Goal: Task Accomplishment & Management: Manage account settings

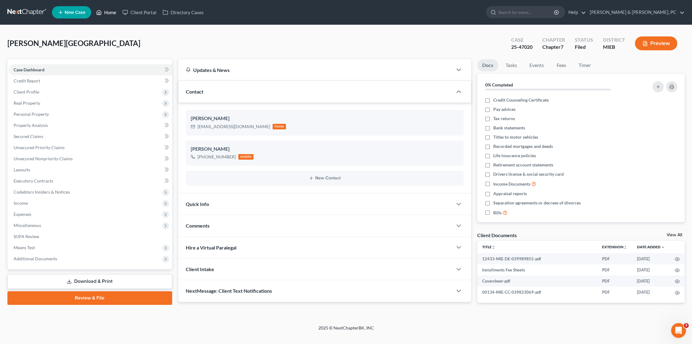
click at [114, 13] on link "Home" at bounding box center [106, 12] width 26 height 11
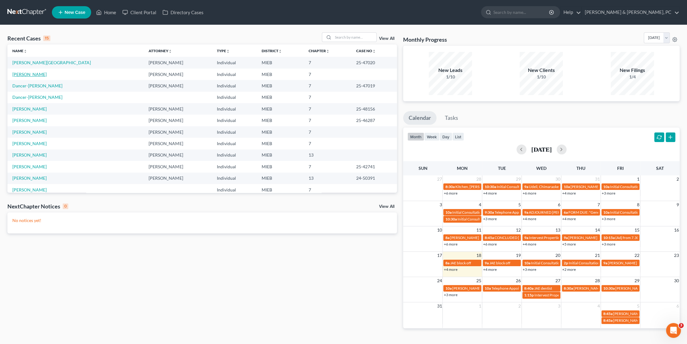
click at [34, 76] on link "[PERSON_NAME]" at bounding box center [29, 74] width 34 height 5
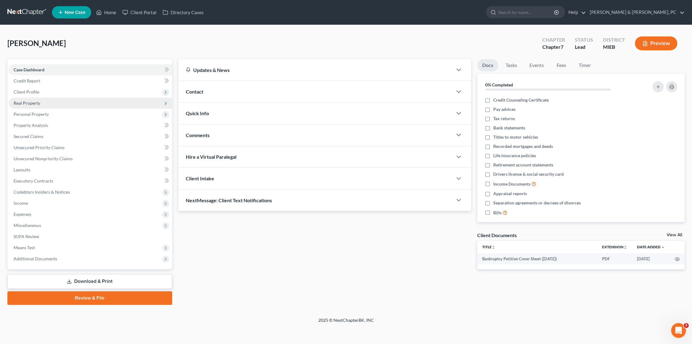
click at [35, 106] on span "Real Property" at bounding box center [90, 103] width 163 height 11
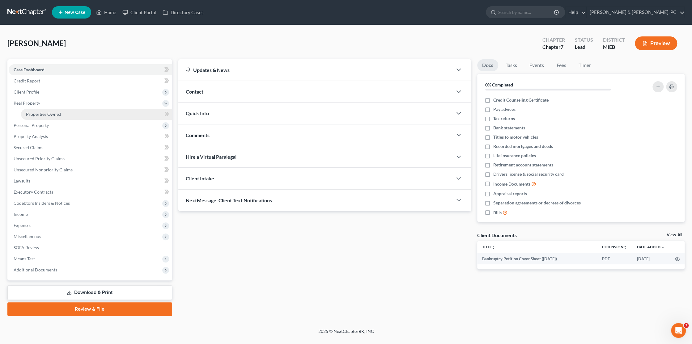
click at [37, 113] on span "Properties Owned" at bounding box center [43, 114] width 35 height 5
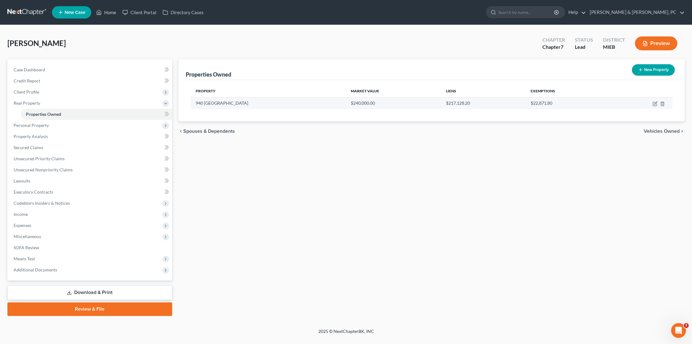
click at [346, 104] on td "$240,000.00" at bounding box center [393, 103] width 95 height 12
click at [653, 101] on icon "button" at bounding box center [654, 103] width 5 height 5
select select "23"
select select "0"
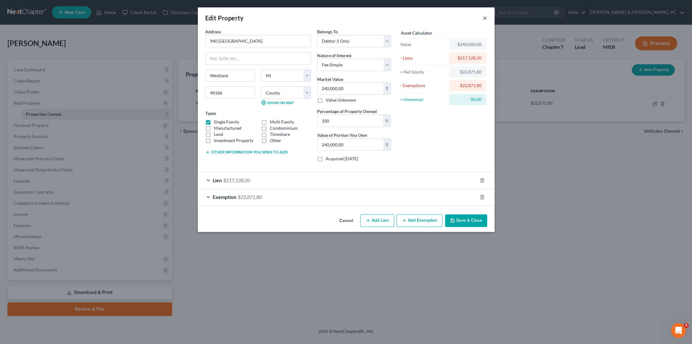
click at [485, 18] on button "×" at bounding box center [485, 17] width 4 height 7
